Goal: Check status: Check status

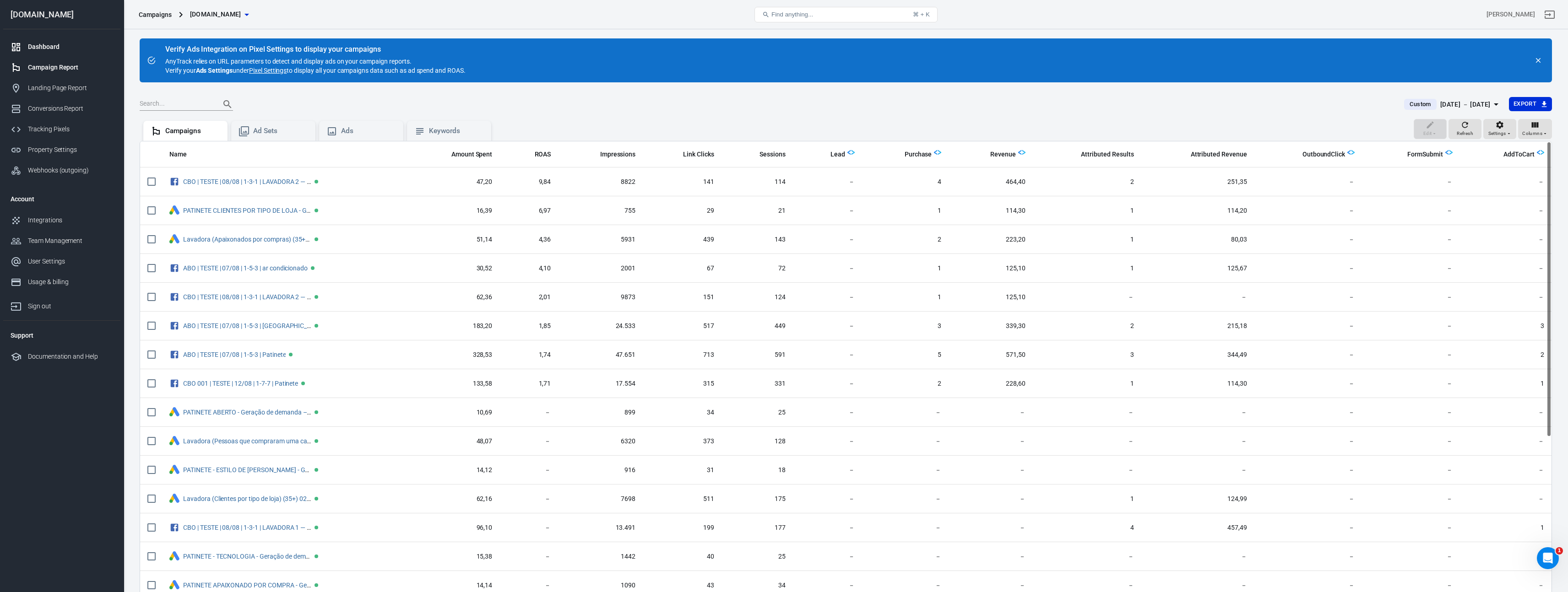
click at [67, 52] on link "Dashboard" at bounding box center [61, 46] width 117 height 21
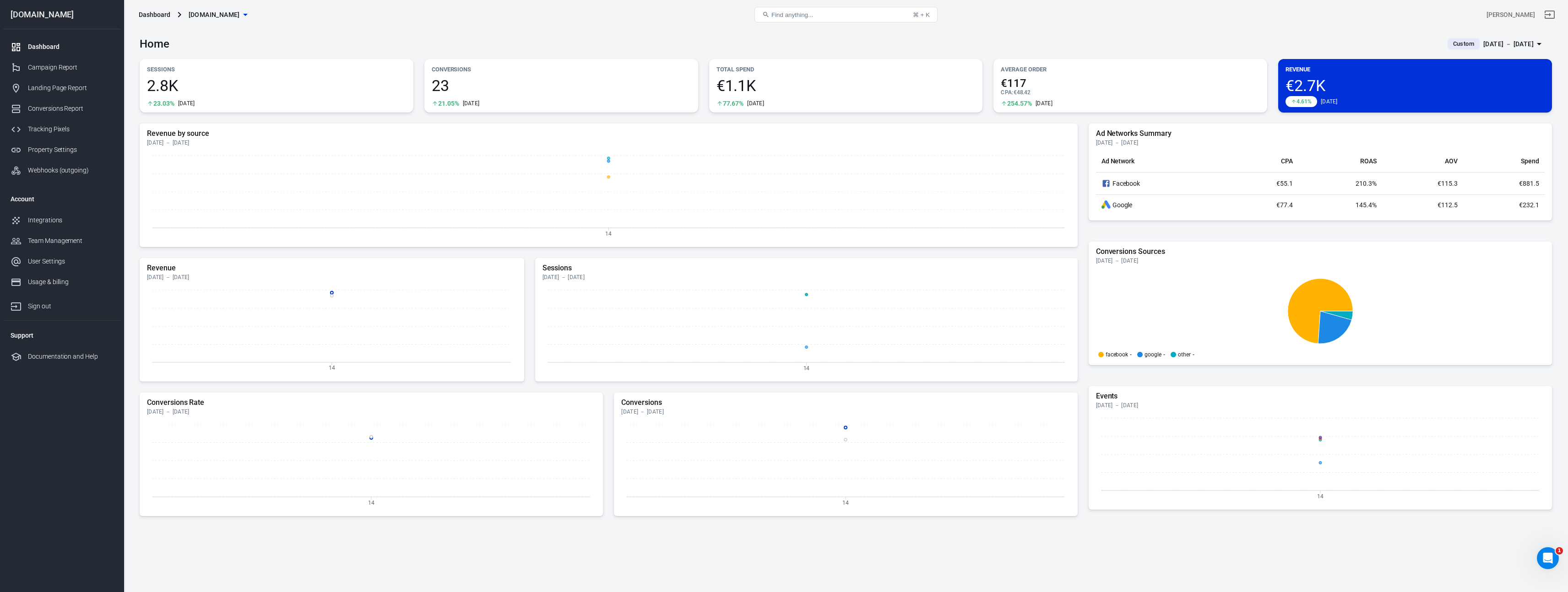
click at [1452, 45] on span "Custom" at bounding box center [1463, 43] width 29 height 9
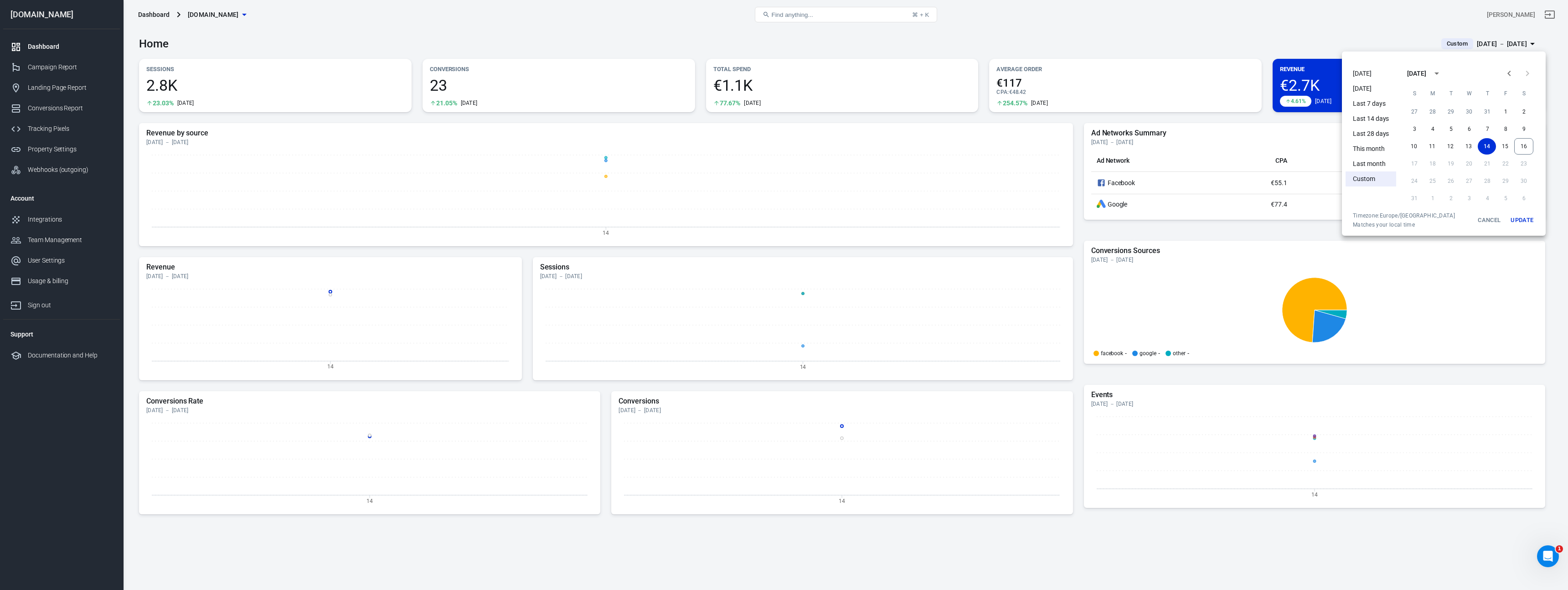
click at [1376, 72] on li "[DATE]" at bounding box center [1372, 73] width 51 height 15
click at [1361, 72] on li "[DATE]" at bounding box center [1372, 73] width 51 height 15
click at [1505, 145] on button "15" at bounding box center [1506, 146] width 19 height 17
click at [1505, 145] on button "15" at bounding box center [1505, 146] width 19 height 17
click at [1520, 217] on button "Update" at bounding box center [1523, 220] width 29 height 17
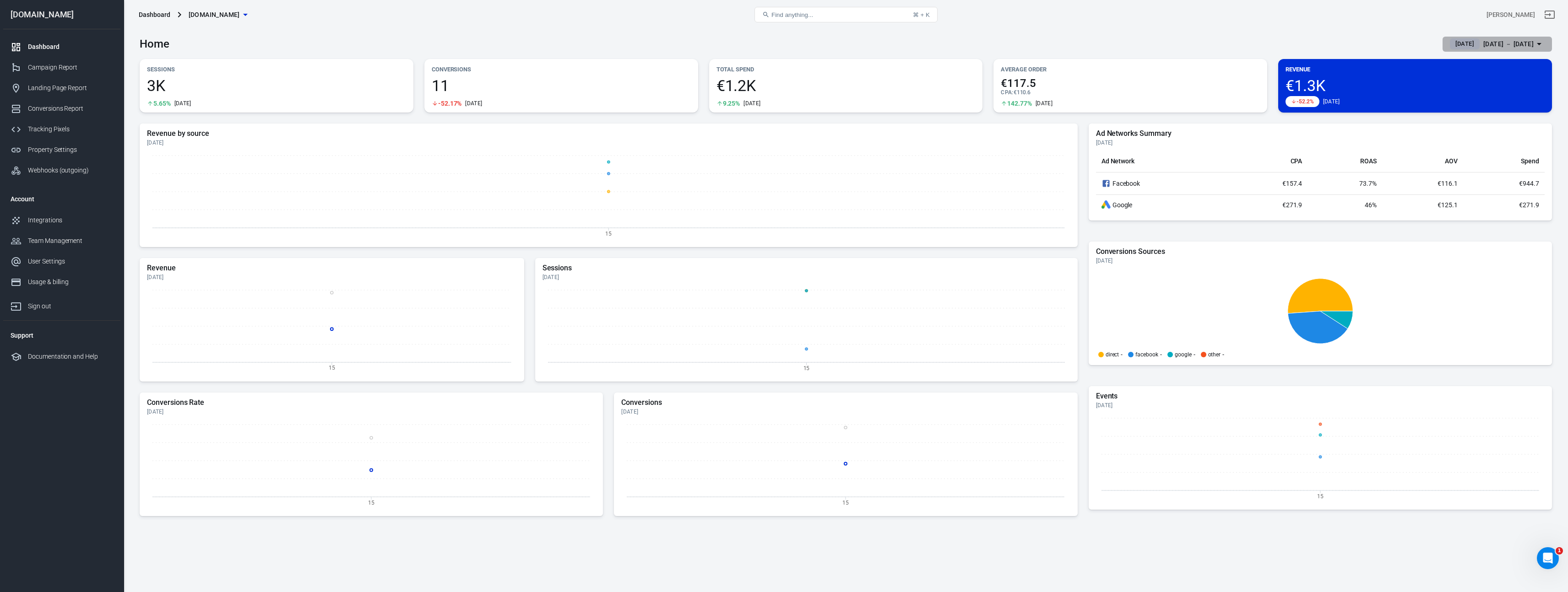
click at [1483, 46] on div "[DATE] － [DATE]" at bounding box center [1508, 44] width 50 height 12
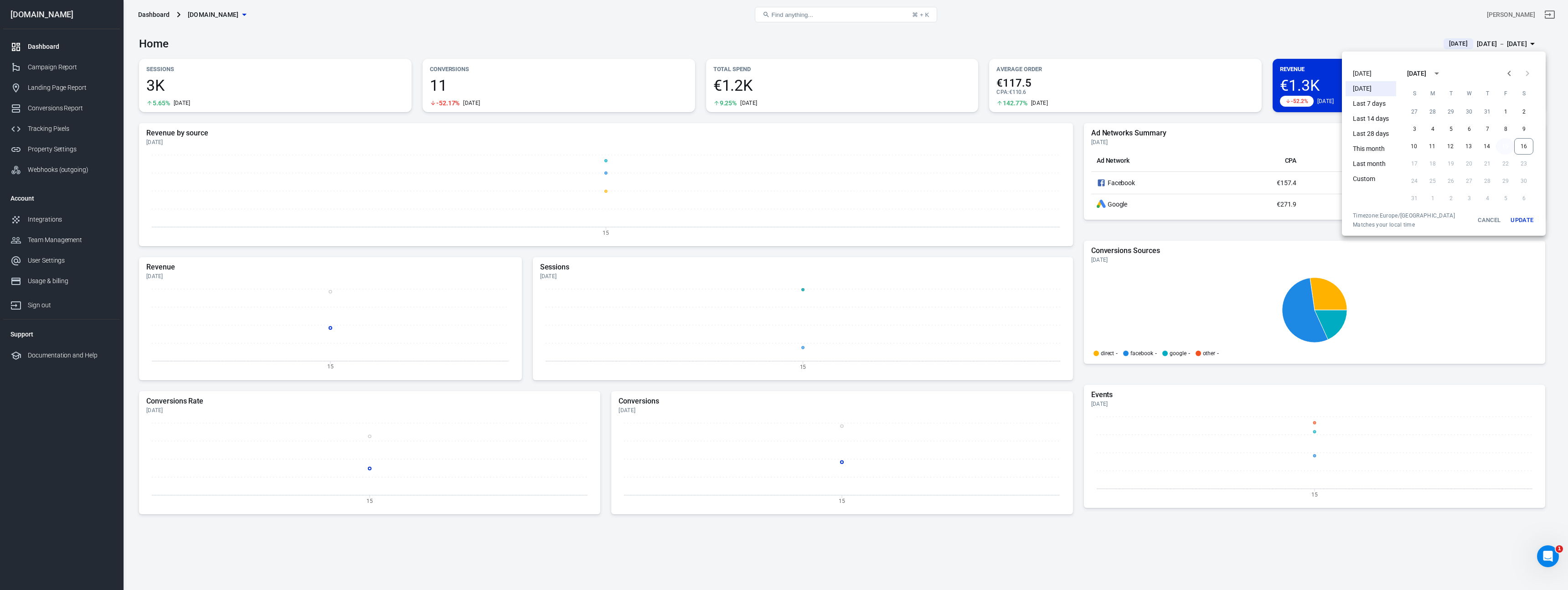
click at [1499, 147] on button "15" at bounding box center [1505, 146] width 19 height 17
click at [1527, 146] on button "16" at bounding box center [1525, 146] width 20 height 17
click at [1520, 217] on button "Update" at bounding box center [1523, 220] width 29 height 17
